Goal: Information Seeking & Learning: Learn about a topic

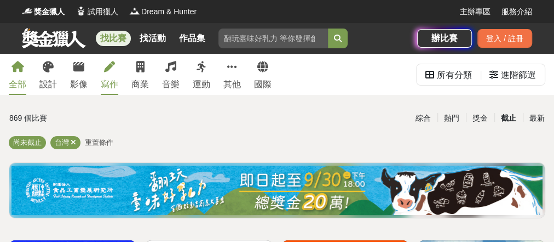
click at [118, 79] on div "寫作" at bounding box center [110, 84] width 18 height 13
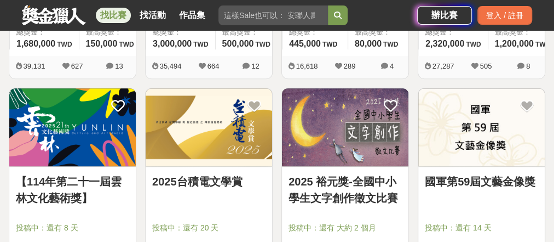
scroll to position [394, 0]
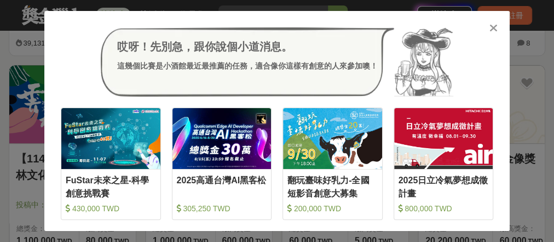
drag, startPoint x: 182, startPoint y: 98, endPoint x: 497, endPoint y: 31, distance: 321.4
click at [497, 31] on icon at bounding box center [494, 27] width 8 height 11
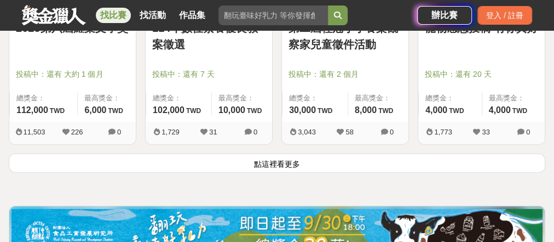
scroll to position [1446, 0]
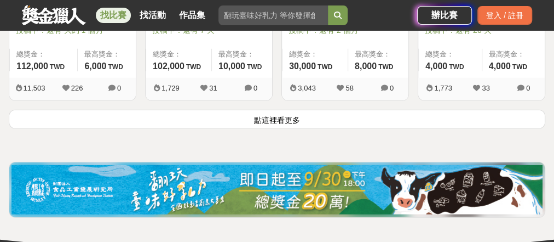
click at [285, 129] on button "點這裡看更多" at bounding box center [277, 119] width 537 height 19
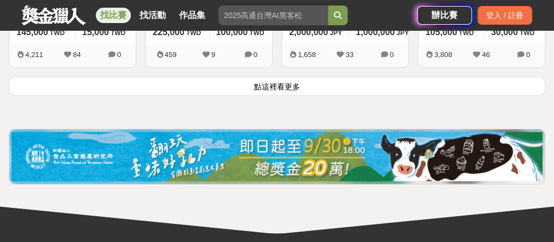
scroll to position [2805, 0]
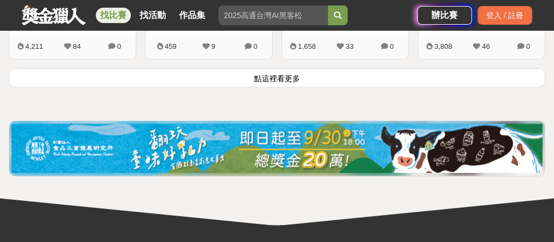
click at [288, 87] on button "點這裡看更多" at bounding box center [277, 77] width 537 height 19
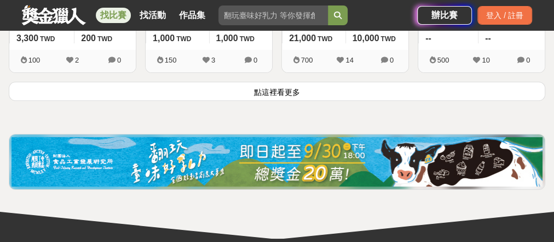
scroll to position [4120, 0]
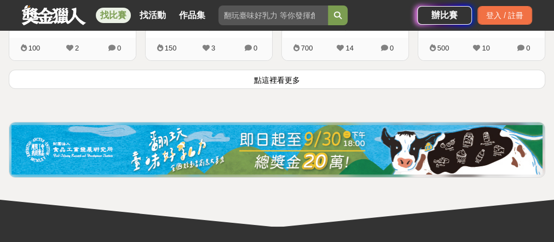
click at [290, 89] on button "點這裡看更多" at bounding box center [277, 79] width 537 height 19
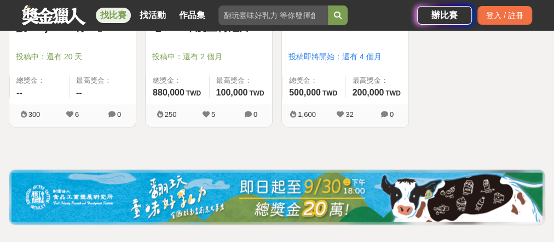
scroll to position [4953, 0]
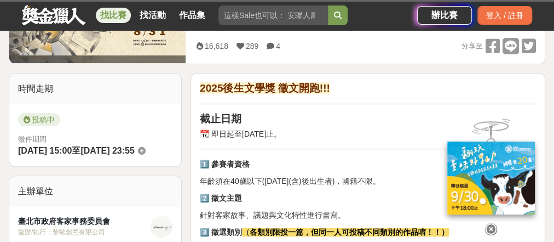
scroll to position [131, 0]
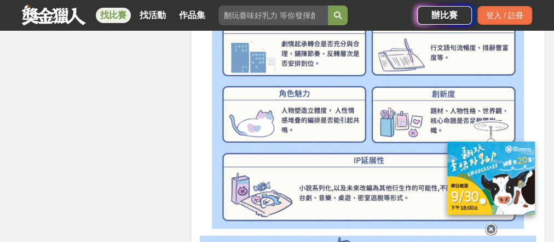
scroll to position [2367, 0]
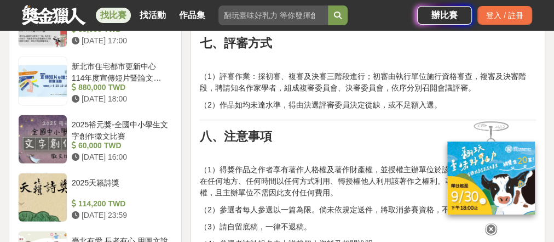
scroll to position [1315, 0]
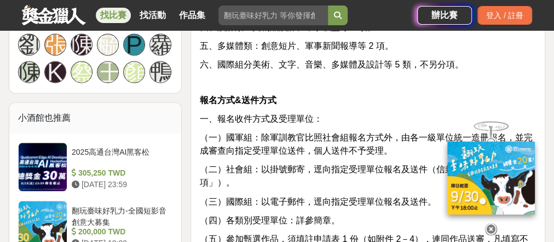
scroll to position [877, 0]
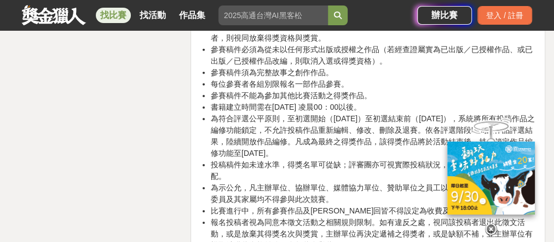
scroll to position [1753, 0]
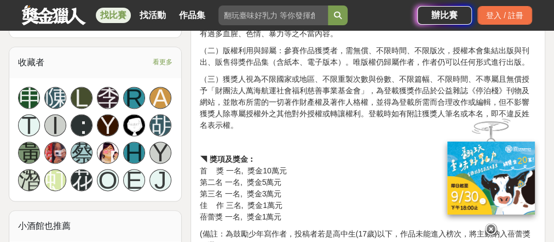
scroll to position [745, 0]
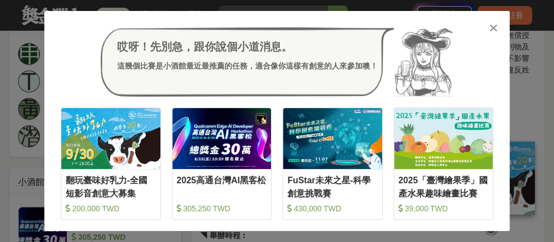
click at [493, 30] on icon at bounding box center [494, 27] width 8 height 11
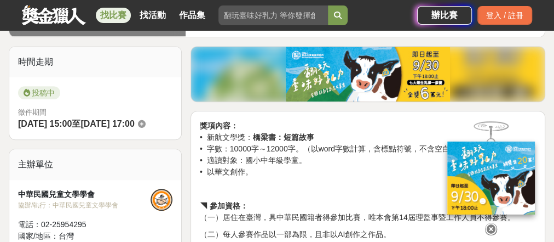
scroll to position [307, 0]
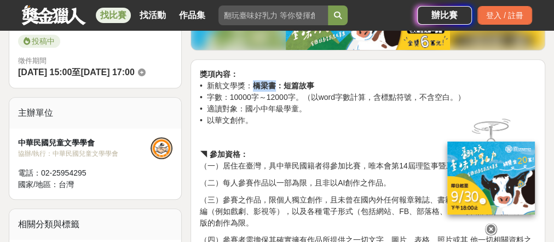
drag, startPoint x: 272, startPoint y: 100, endPoint x: 300, endPoint y: 99, distance: 27.9
click at [300, 90] on strong "橋梁書：短篇故事" at bounding box center [283, 85] width 61 height 9
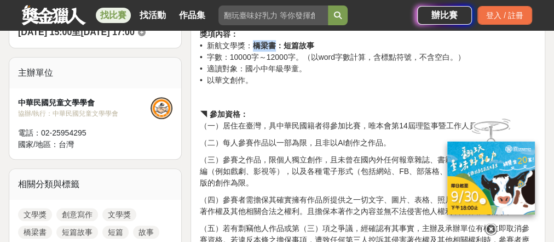
scroll to position [351, 0]
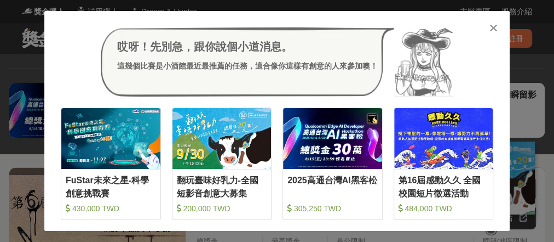
click at [488, 28] on div at bounding box center [493, 27] width 11 height 11
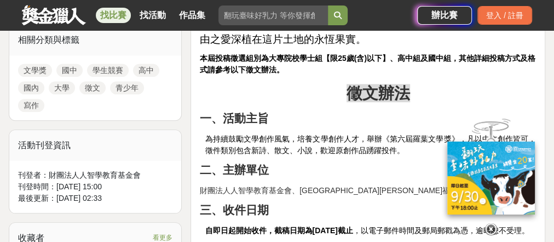
scroll to position [526, 0]
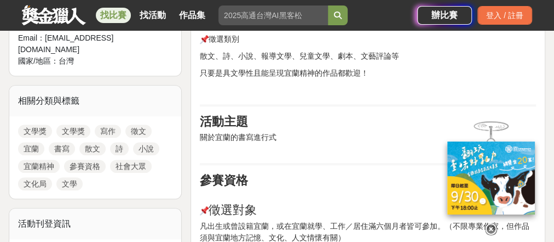
scroll to position [482, 0]
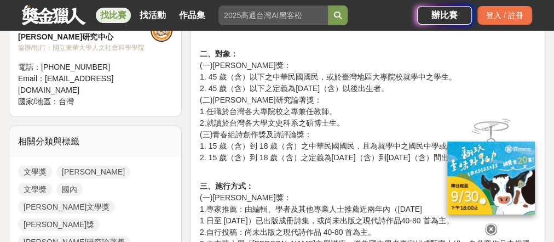
scroll to position [438, 0]
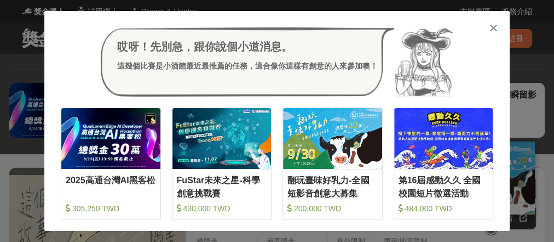
click at [496, 27] on icon at bounding box center [494, 27] width 8 height 11
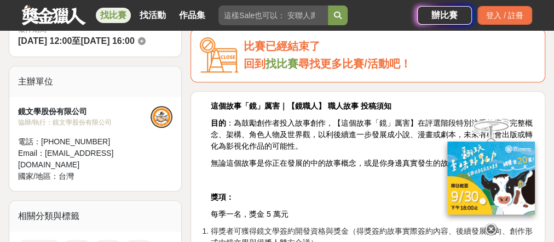
scroll to position [351, 0]
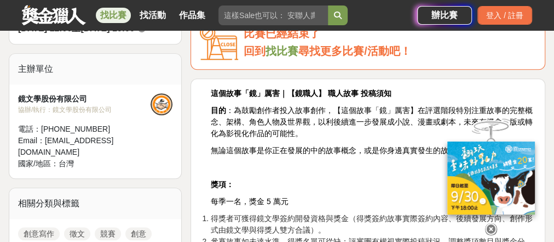
click at [284, 57] on link "找比賽" at bounding box center [282, 51] width 33 height 12
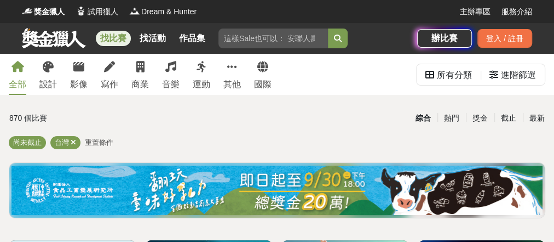
click at [136, 71] on div "全部 設計 影像 寫作 商業 音樂 運動 其他 國際" at bounding box center [140, 74] width 276 height 41
click at [118, 71] on link "寫作" at bounding box center [110, 74] width 18 height 41
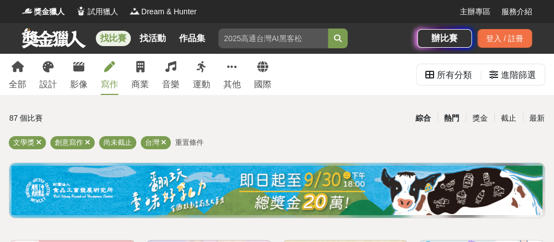
click at [443, 116] on div "熱門" at bounding box center [452, 117] width 28 height 19
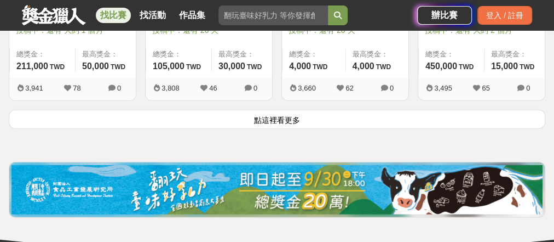
scroll to position [1534, 0]
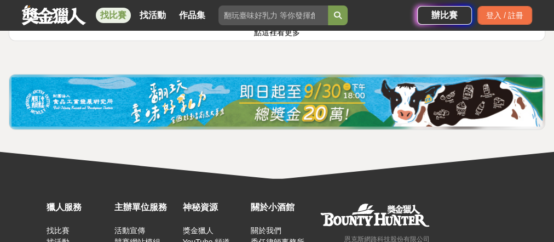
click at [273, 41] on button "點這裡看更多" at bounding box center [277, 31] width 537 height 19
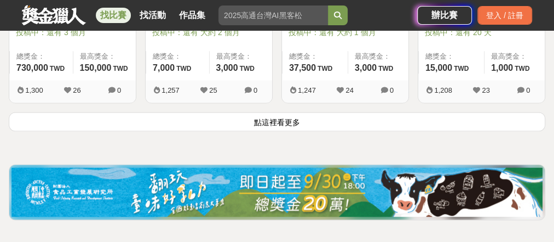
scroll to position [2805, 0]
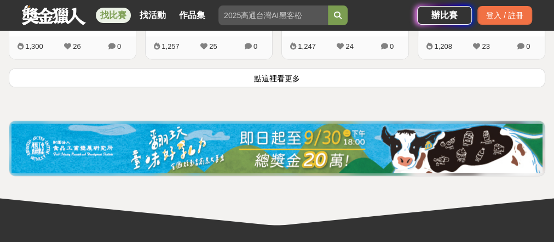
click at [285, 87] on button "點這裡看更多" at bounding box center [277, 77] width 537 height 19
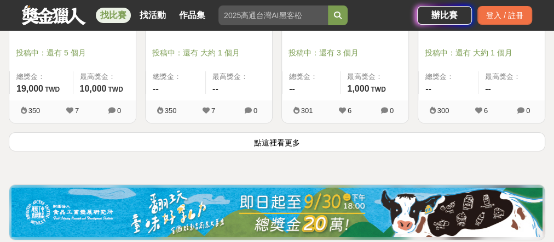
scroll to position [4164, 0]
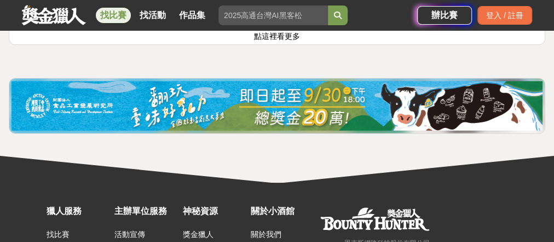
click at [278, 45] on button "點這裡看更多" at bounding box center [277, 35] width 537 height 19
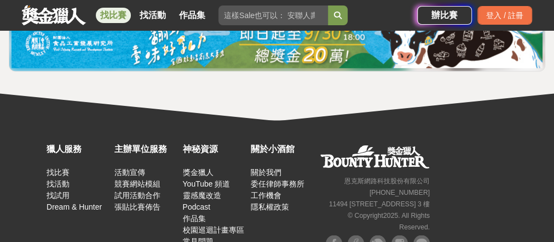
scroll to position [5128, 0]
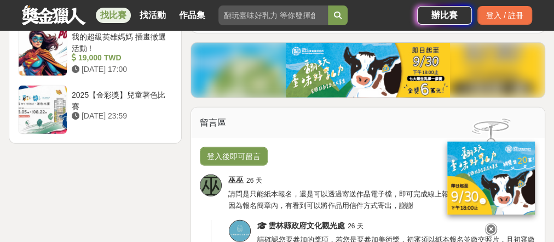
scroll to position [1578, 0]
